Goal: Information Seeking & Learning: Find specific fact

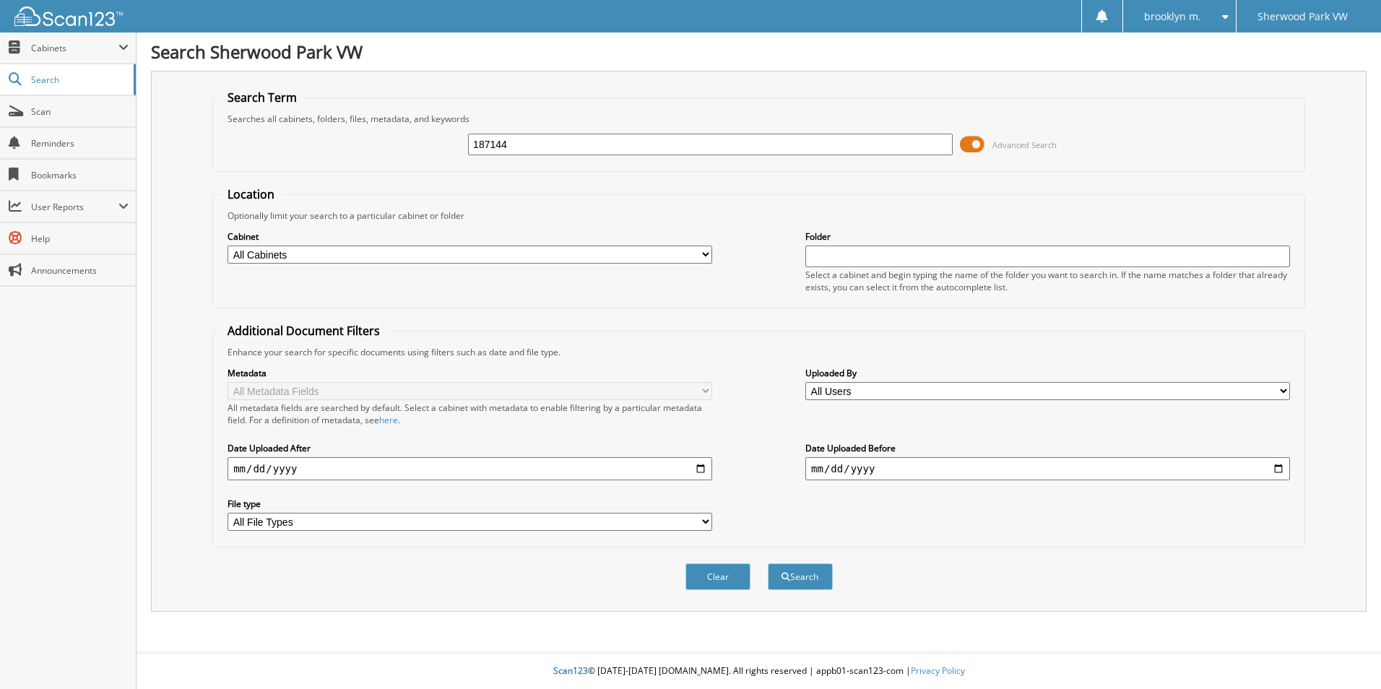
type input "187144"
click at [768, 563] on button "Search" at bounding box center [800, 576] width 65 height 27
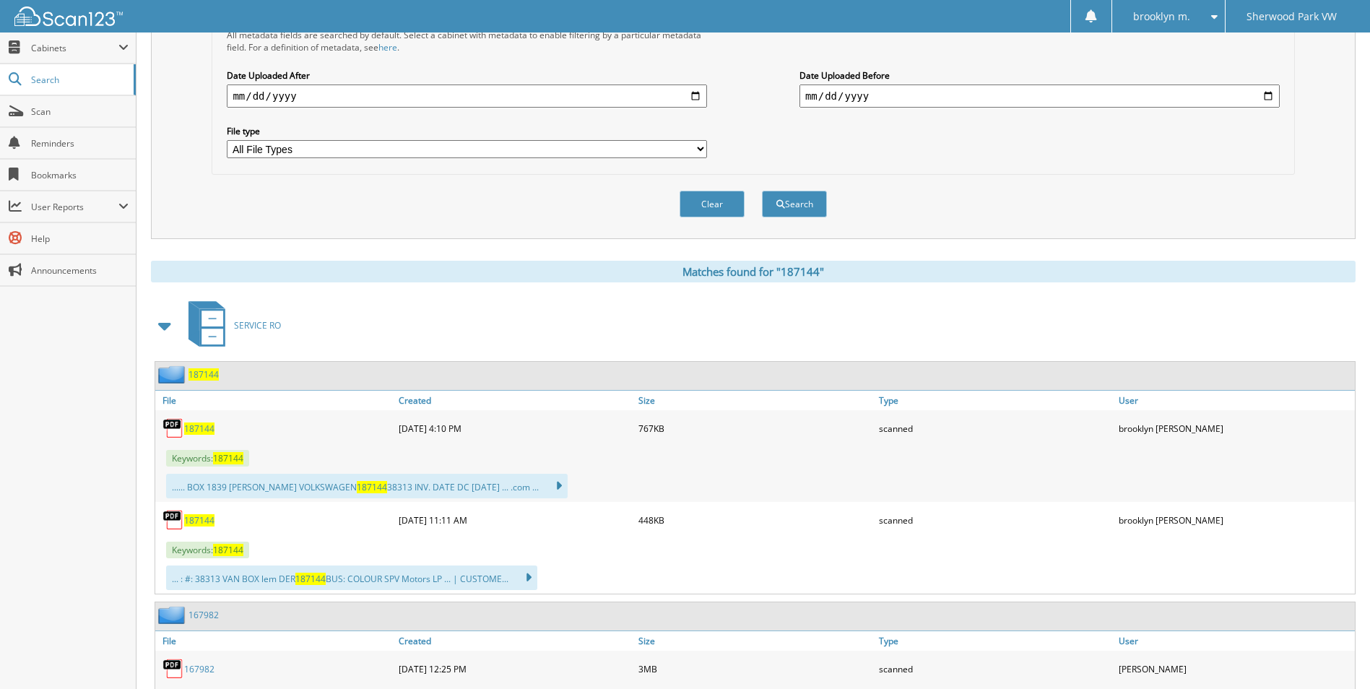
scroll to position [439, 0]
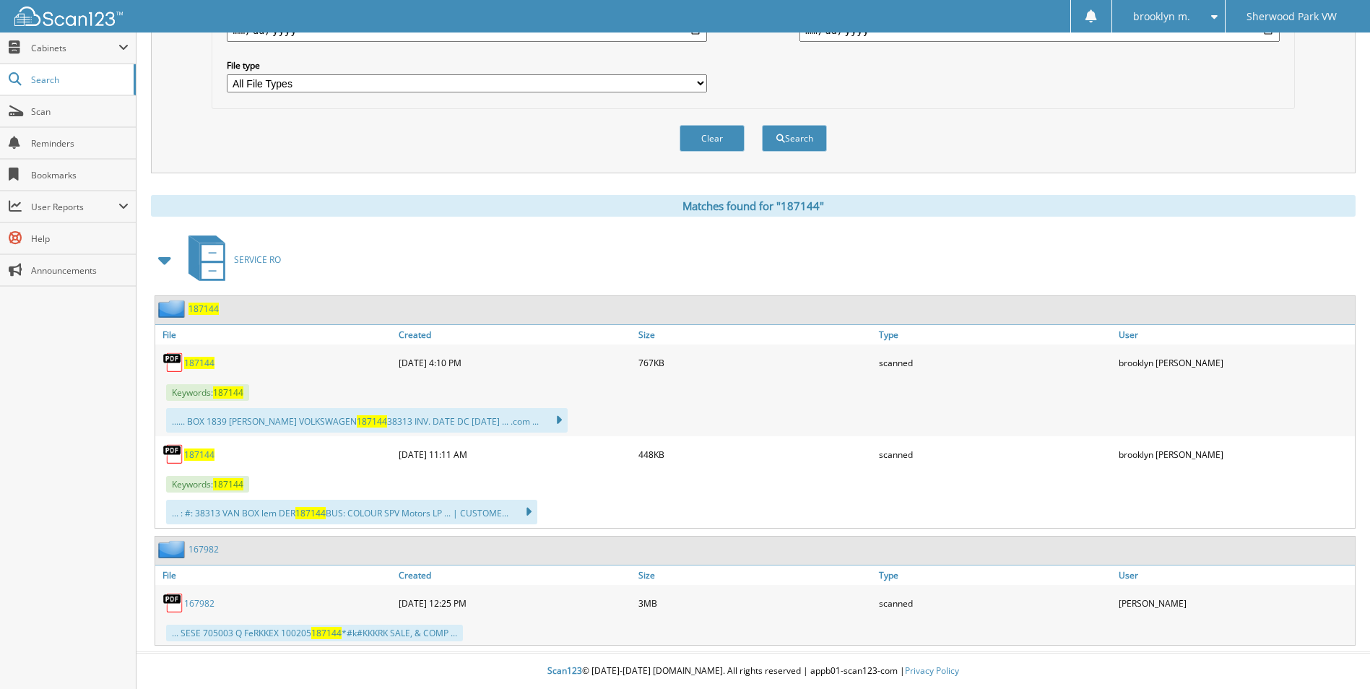
click at [178, 602] on img at bounding box center [174, 603] width 22 height 22
click at [207, 600] on link "167982" at bounding box center [199, 603] width 30 height 12
click at [199, 454] on span "187144" at bounding box center [199, 455] width 30 height 12
click at [199, 364] on span "187144" at bounding box center [199, 363] width 30 height 12
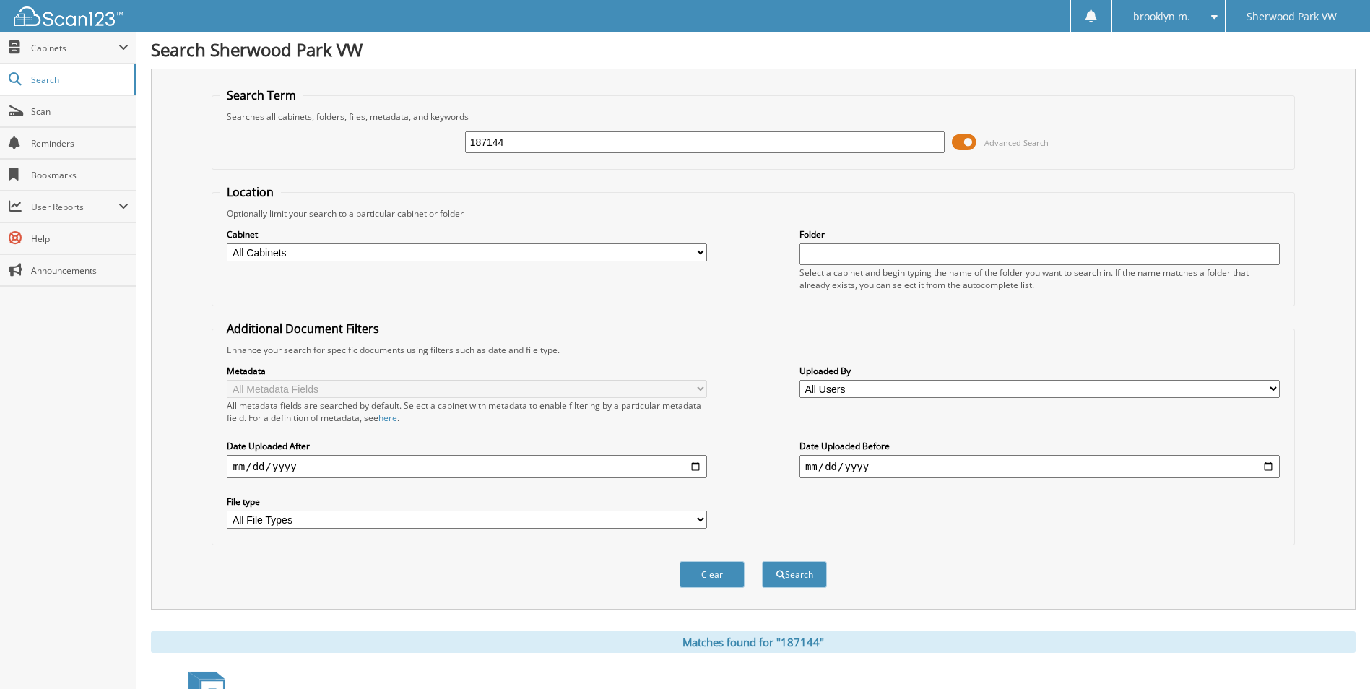
scroll to position [0, 0]
click at [47, 103] on link "Scan" at bounding box center [68, 111] width 136 height 31
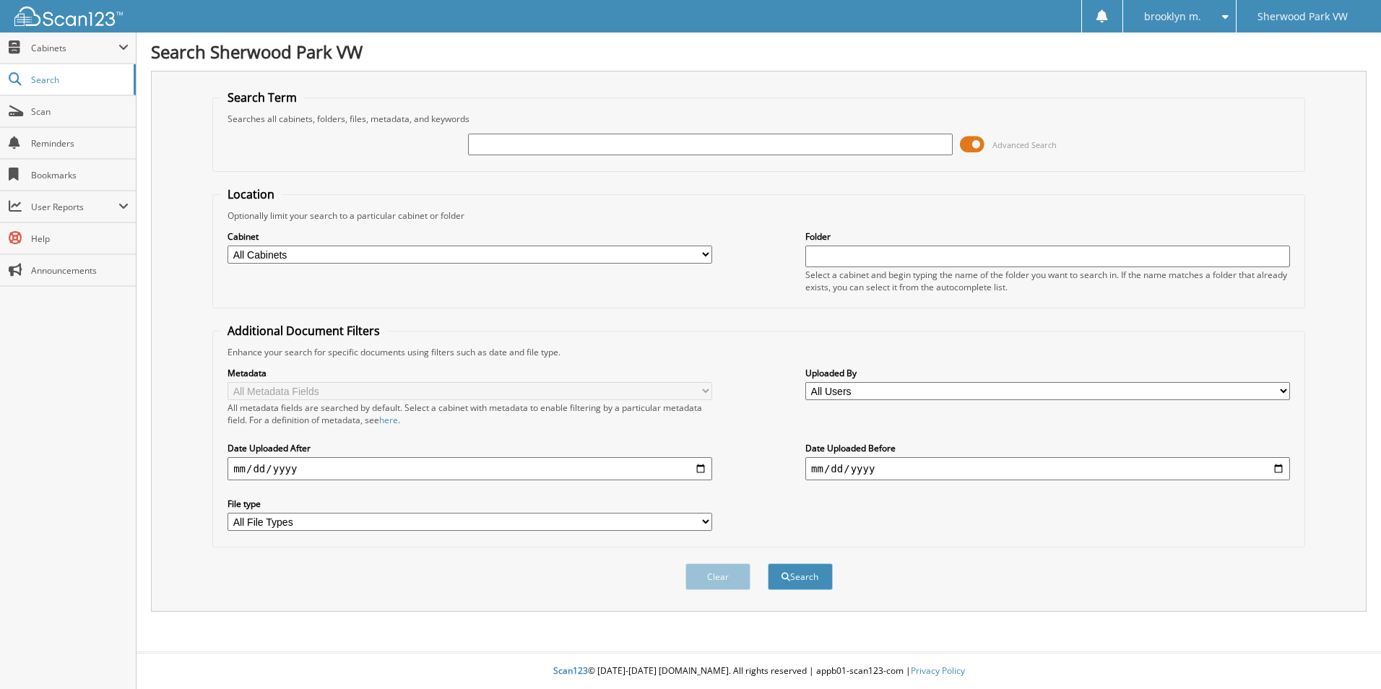
click at [524, 159] on div "Advanced Search" at bounding box center [758, 144] width 1077 height 39
click at [518, 142] on input "text" at bounding box center [710, 145] width 485 height 22
click at [652, 150] on input "text" at bounding box center [710, 145] width 485 height 22
type input "186516"
click at [768, 563] on button "Search" at bounding box center [800, 576] width 65 height 27
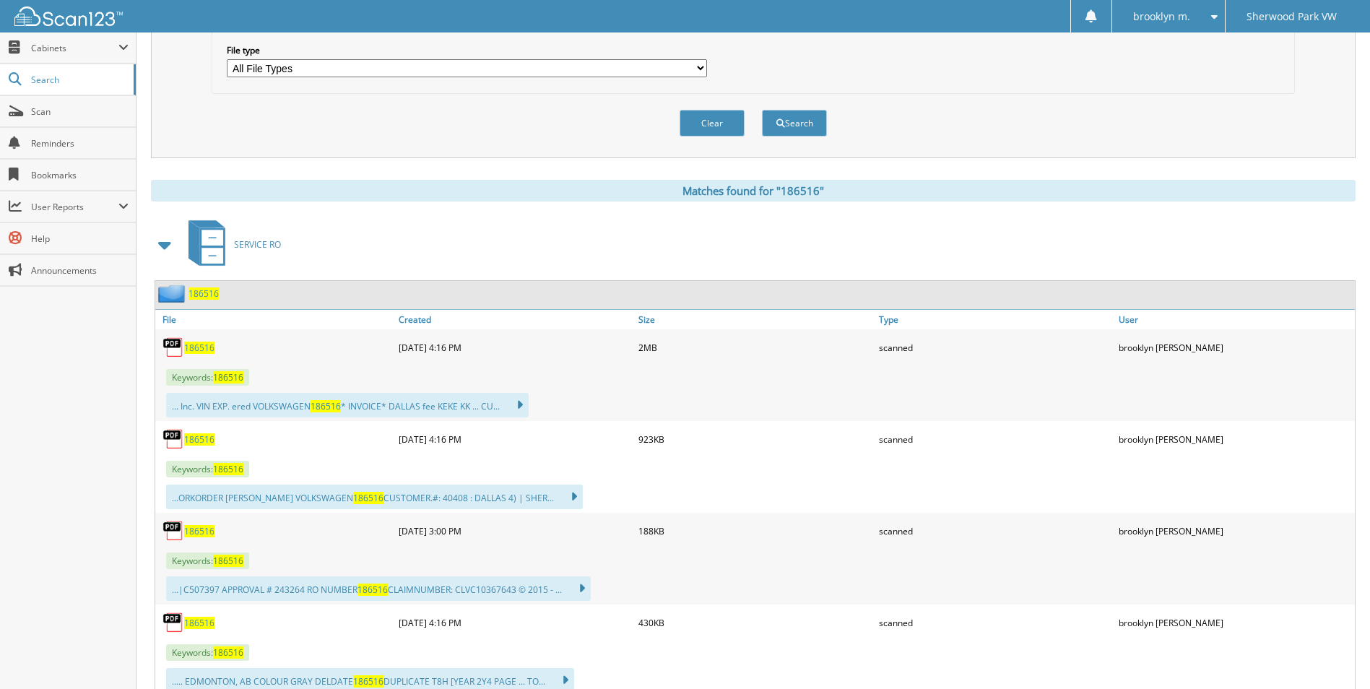
scroll to position [506, 0]
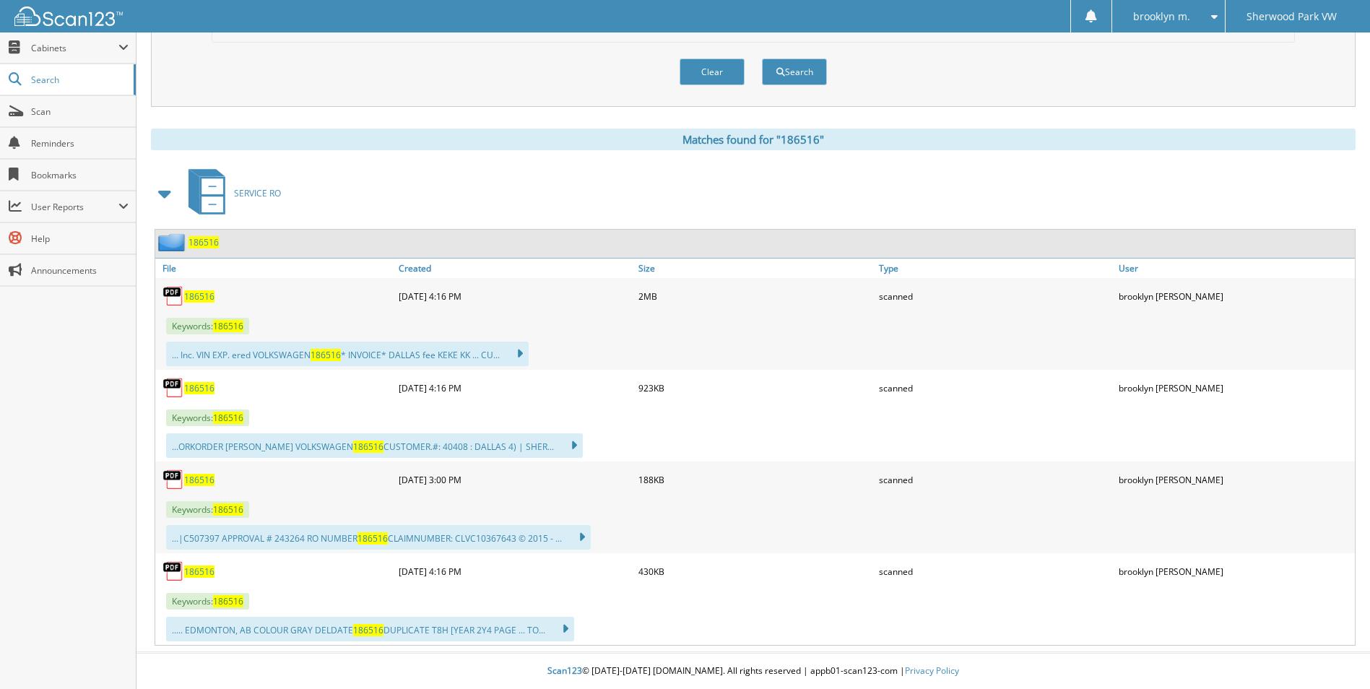
click at [204, 298] on span "186516" at bounding box center [199, 296] width 30 height 12
click at [199, 386] on span "186516" at bounding box center [199, 388] width 30 height 12
click at [203, 478] on span "186516" at bounding box center [199, 480] width 30 height 12
click at [202, 571] on span "186516" at bounding box center [199, 572] width 30 height 12
click at [101, 96] on link "Scan" at bounding box center [68, 111] width 136 height 31
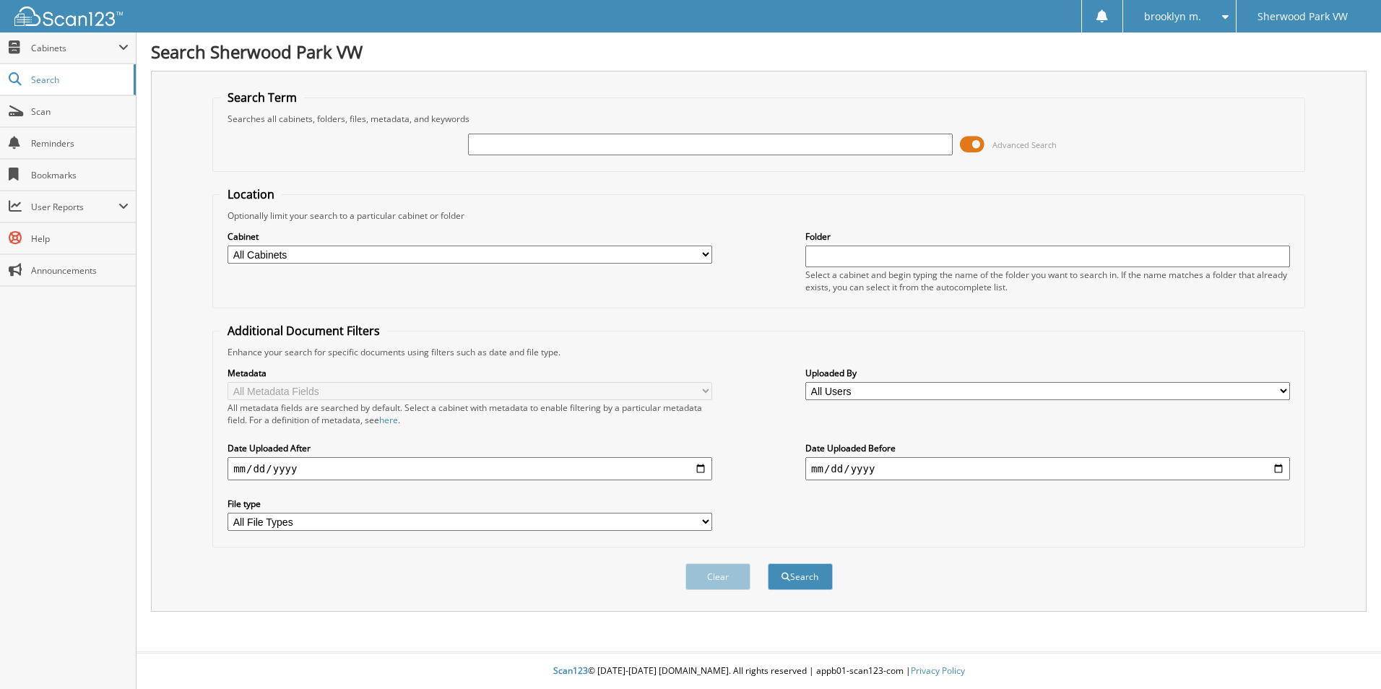
click at [514, 143] on input "text" at bounding box center [710, 145] width 485 height 22
paste input "186910"
type input "186910"
click at [768, 563] on button "Search" at bounding box center [800, 576] width 65 height 27
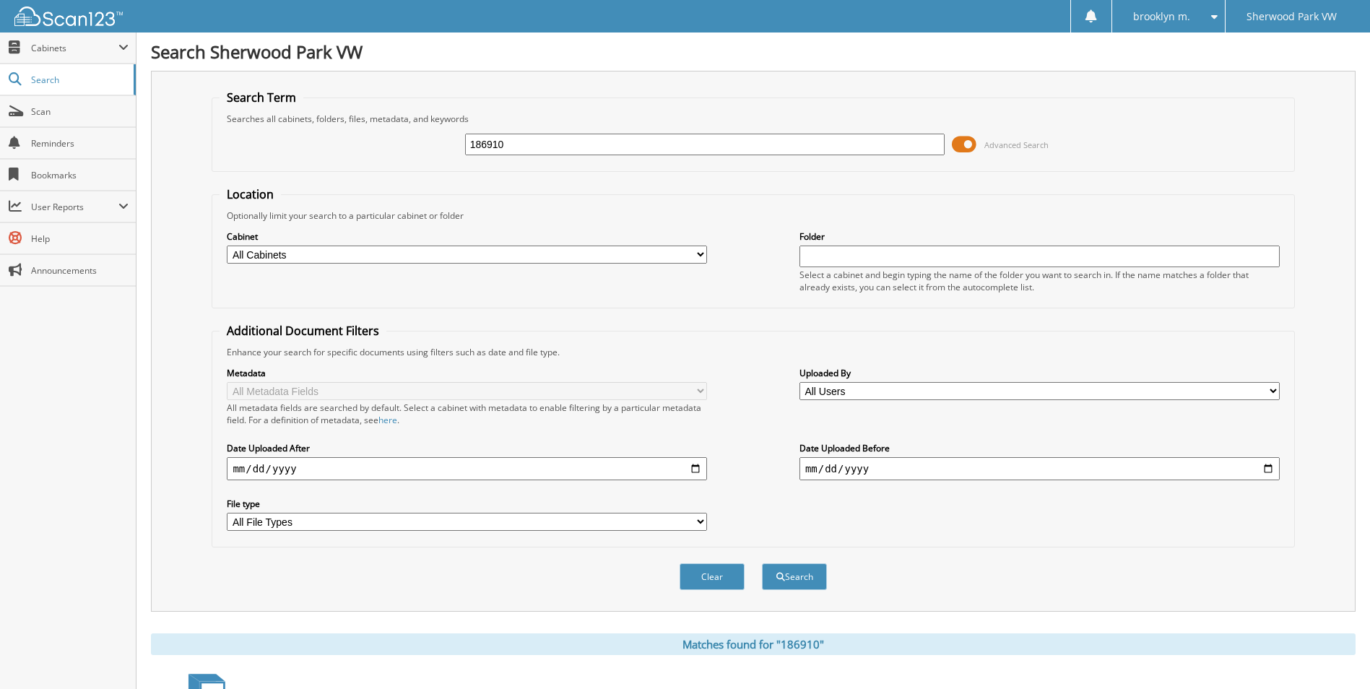
scroll to position [379, 0]
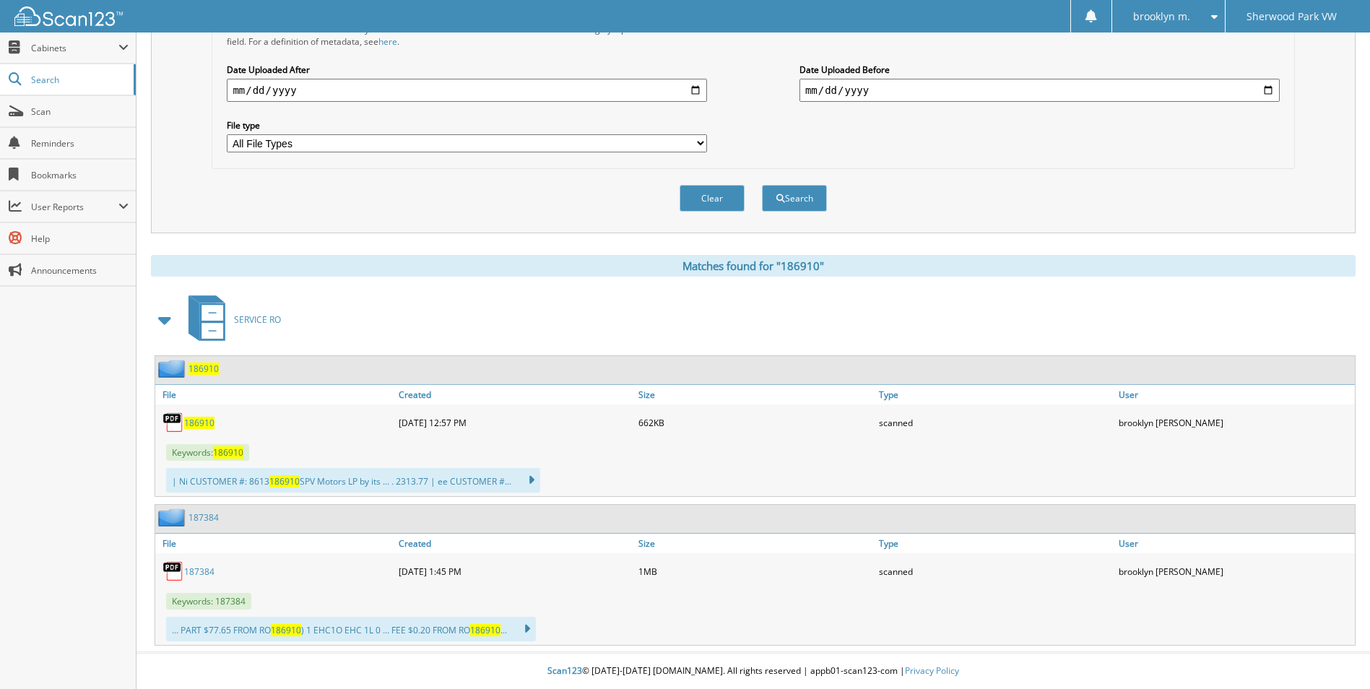
click at [194, 423] on span "186910" at bounding box center [199, 423] width 30 height 12
click at [197, 571] on link "187384" at bounding box center [199, 572] width 30 height 12
click at [285, 630] on span "186910" at bounding box center [286, 630] width 30 height 12
click at [53, 105] on span "Scan" at bounding box center [80, 111] width 98 height 12
